Goal: Find specific page/section

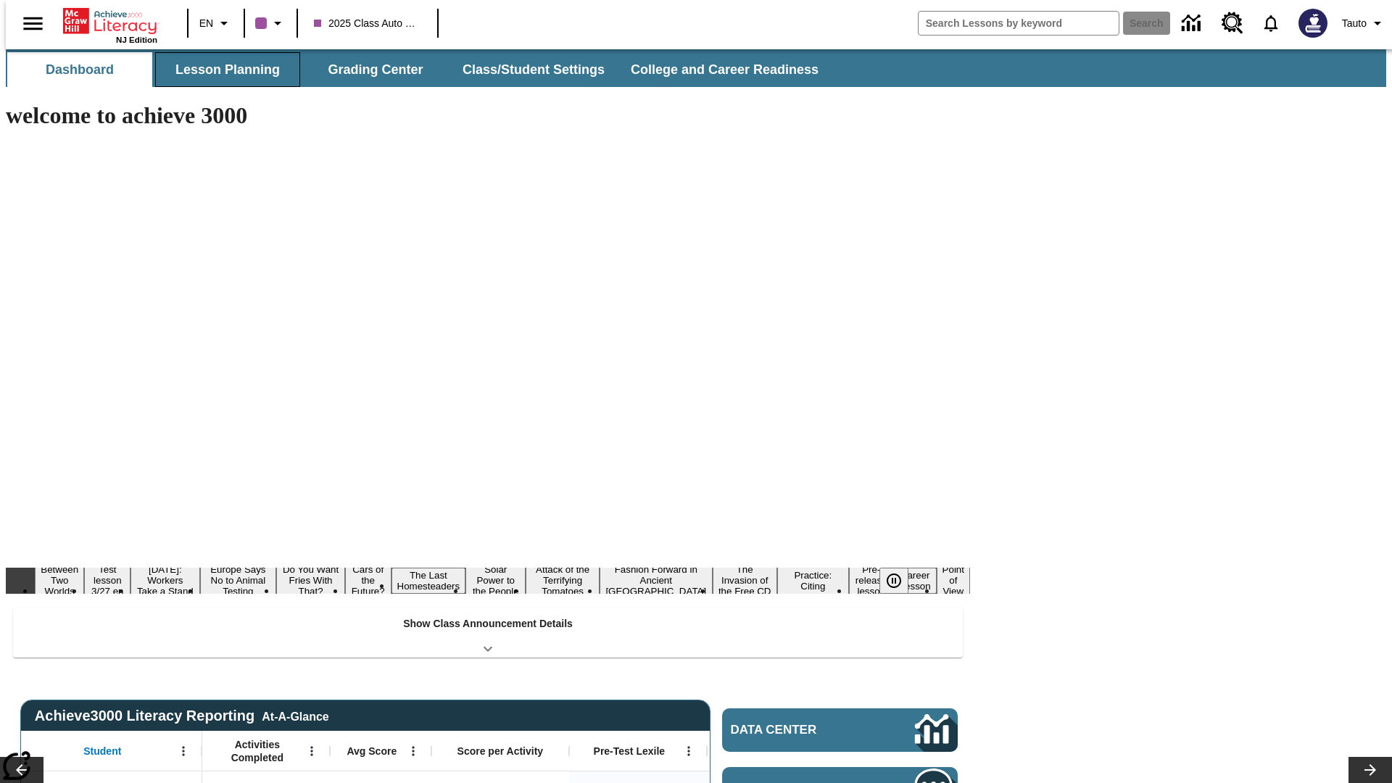
click at [222, 70] on button "Lesson Planning" at bounding box center [227, 69] width 145 height 35
